Goal: Information Seeking & Learning: Learn about a topic

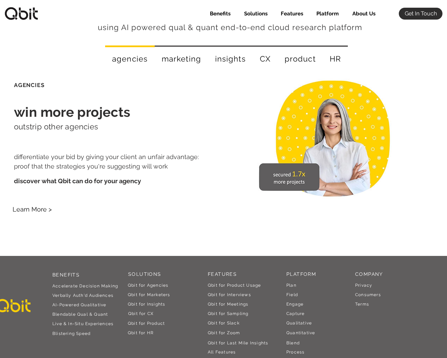
scroll to position [1261, 0]
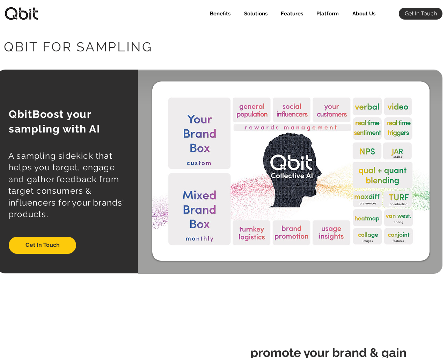
select select "Agency"
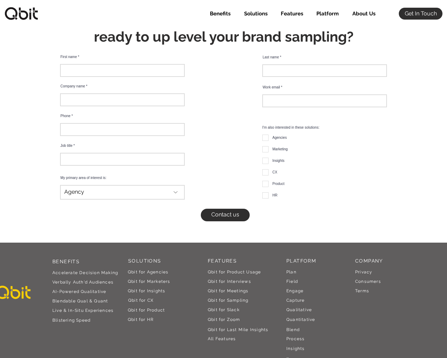
scroll to position [1955, 0]
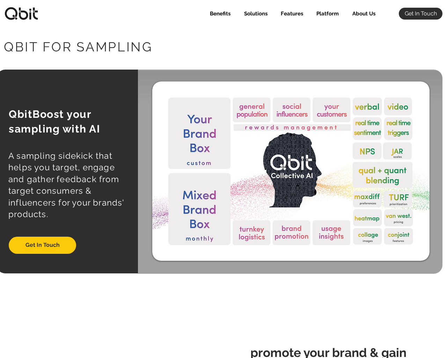
select select "Agency"
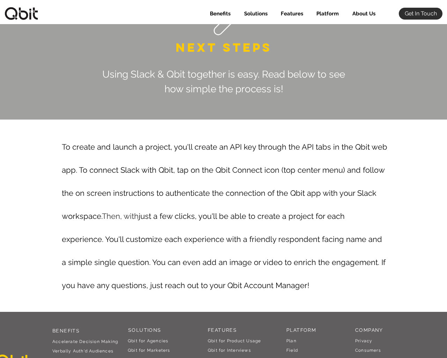
scroll to position [1644, 0]
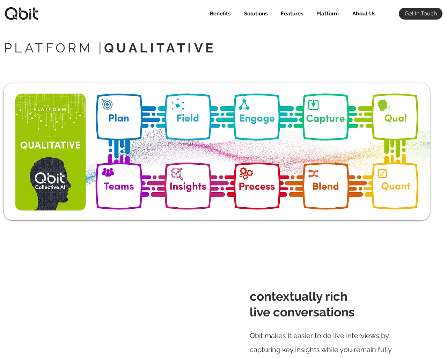
select select "Agency"
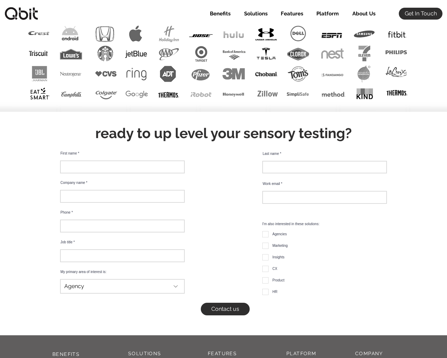
scroll to position [2218, 0]
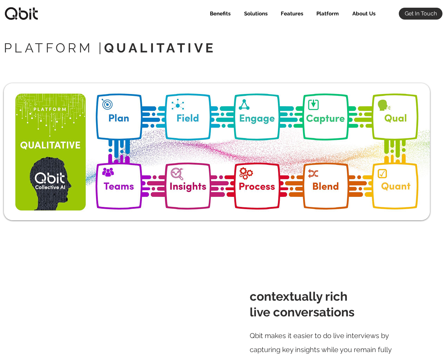
select select "Agency"
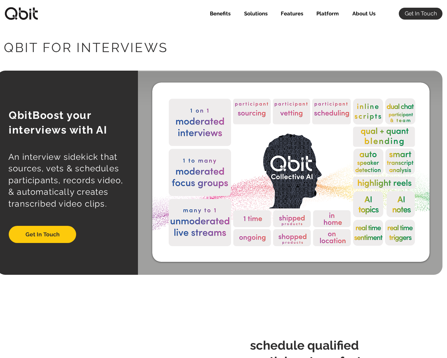
select select "Agency"
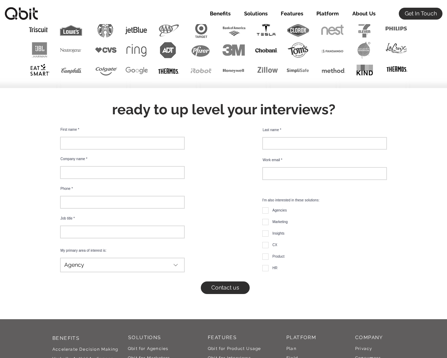
scroll to position [3227, 0]
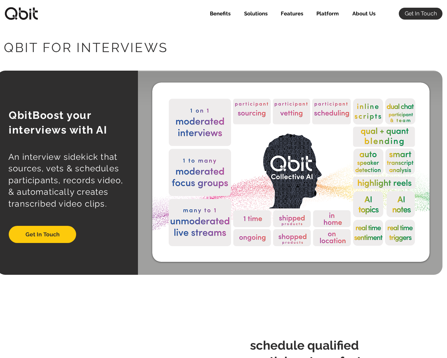
select select "Agency"
